Goal: Task Accomplishment & Management: Manage account settings

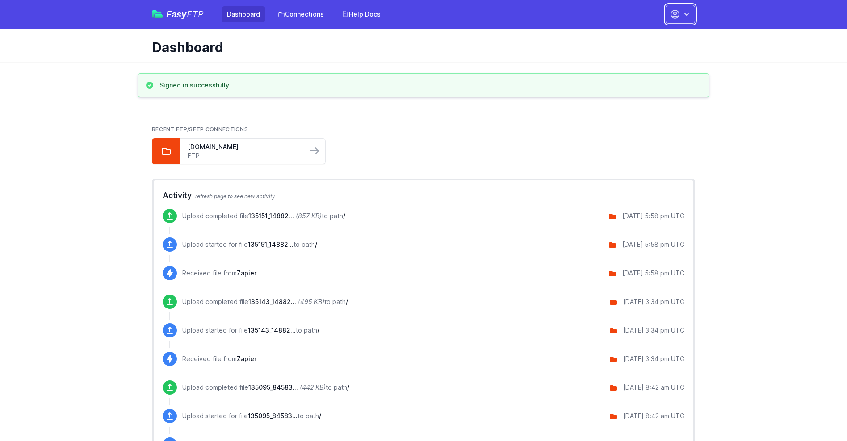
click at [680, 14] on button "button" at bounding box center [679, 14] width 29 height 19
click at [652, 37] on link "Account Settings" at bounding box center [652, 37] width 86 height 16
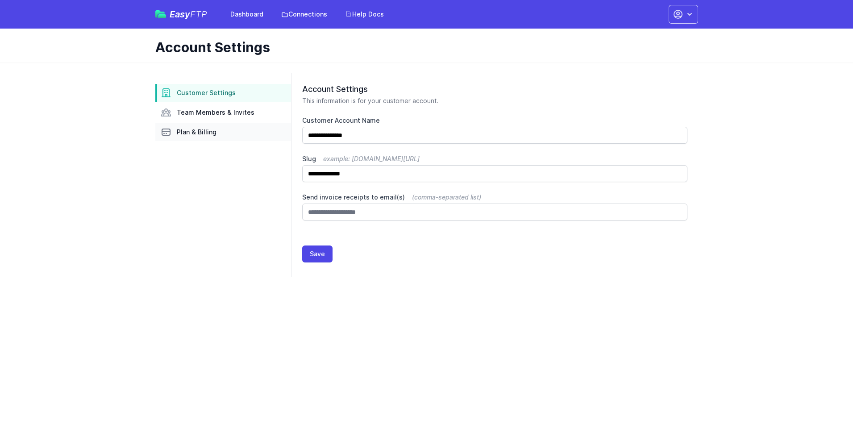
click at [223, 132] on link "Plan & Billing" at bounding box center [223, 132] width 136 height 18
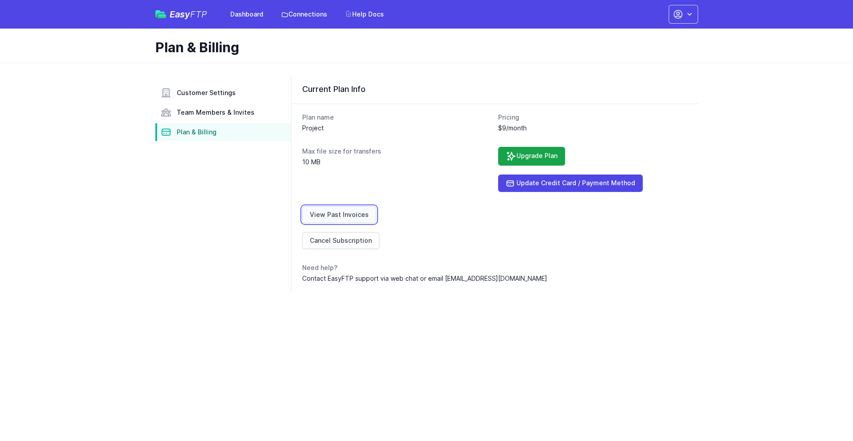
click at [338, 215] on link "View Past Invoices" at bounding box center [339, 214] width 74 height 17
